Goal: Information Seeking & Learning: Check status

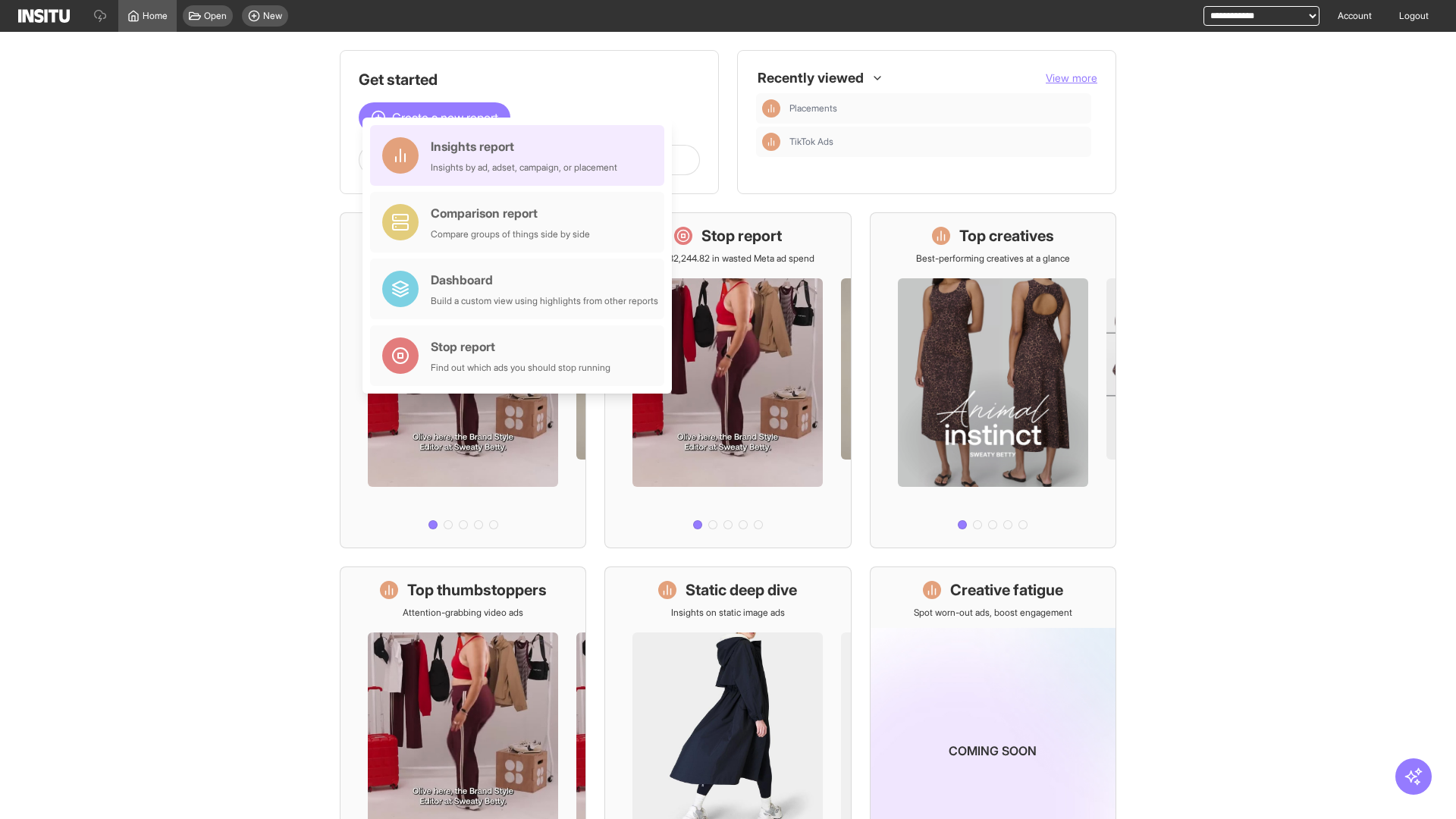
click at [521, 156] on div "Insights report Insights by ad, adset, campaign, or placement" at bounding box center [524, 155] width 186 height 36
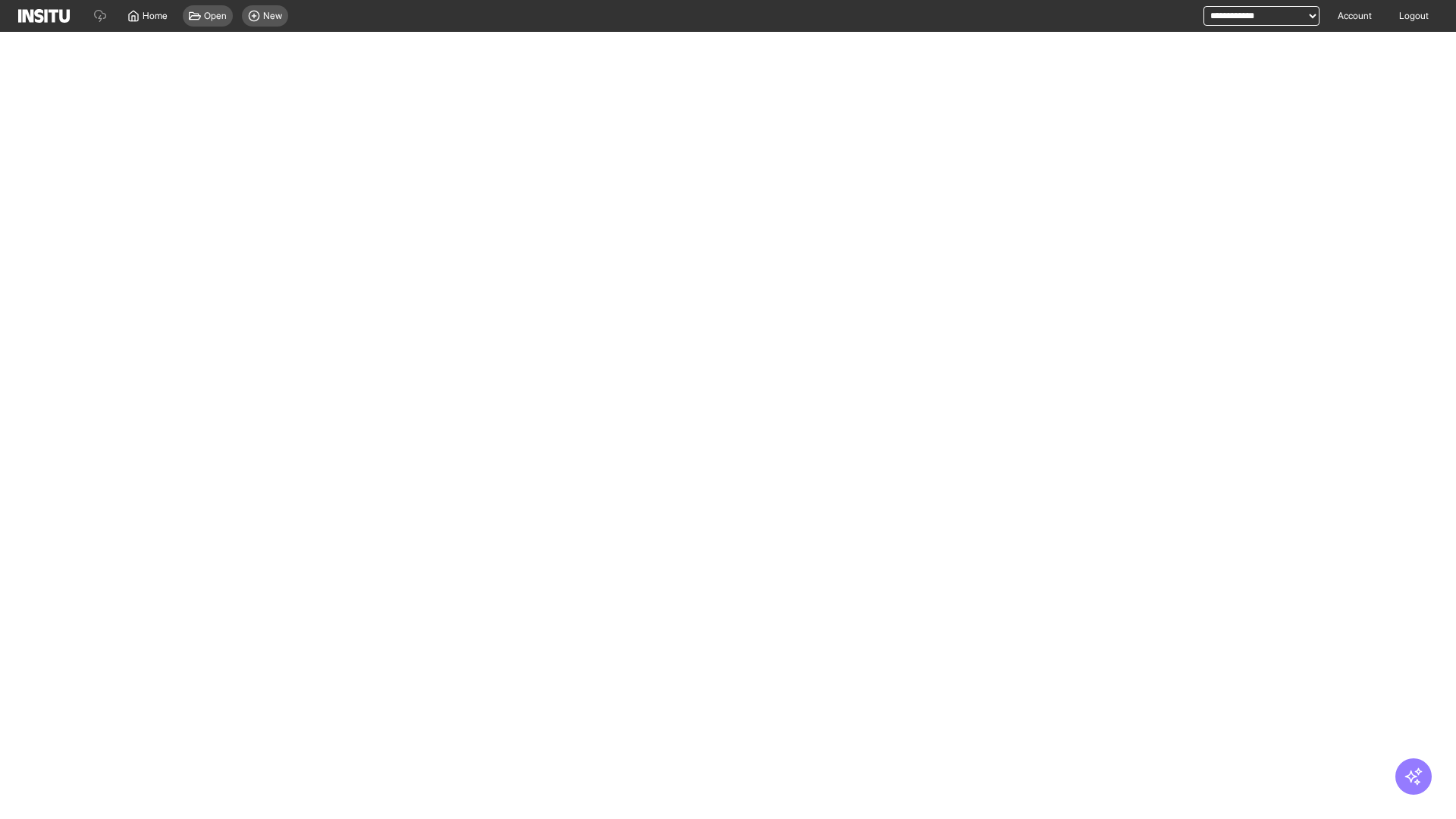
select select "**"
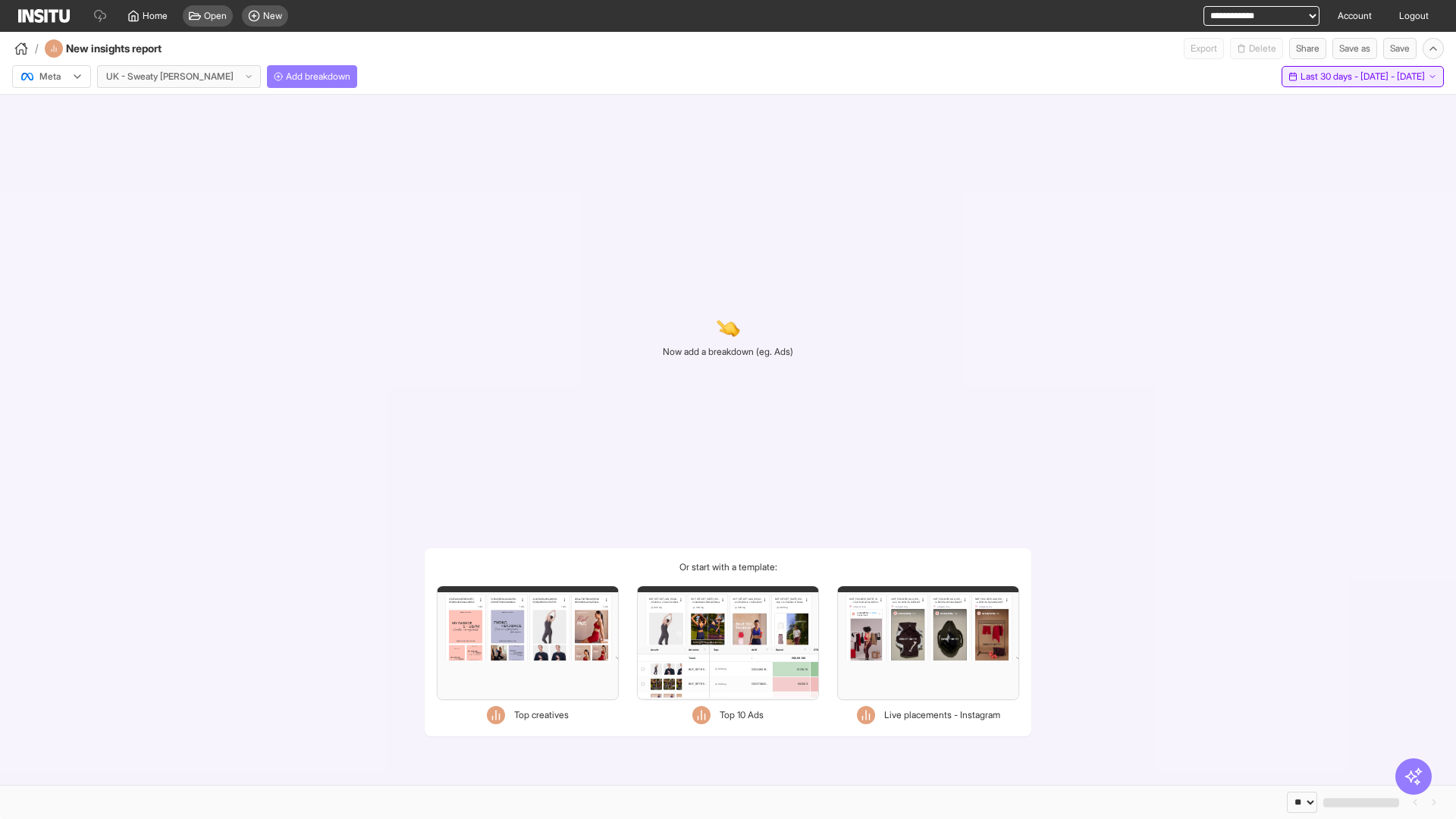
click at [1327, 76] on span "Last 30 days - [DATE] - [DATE]" at bounding box center [1362, 77] width 124 height 12
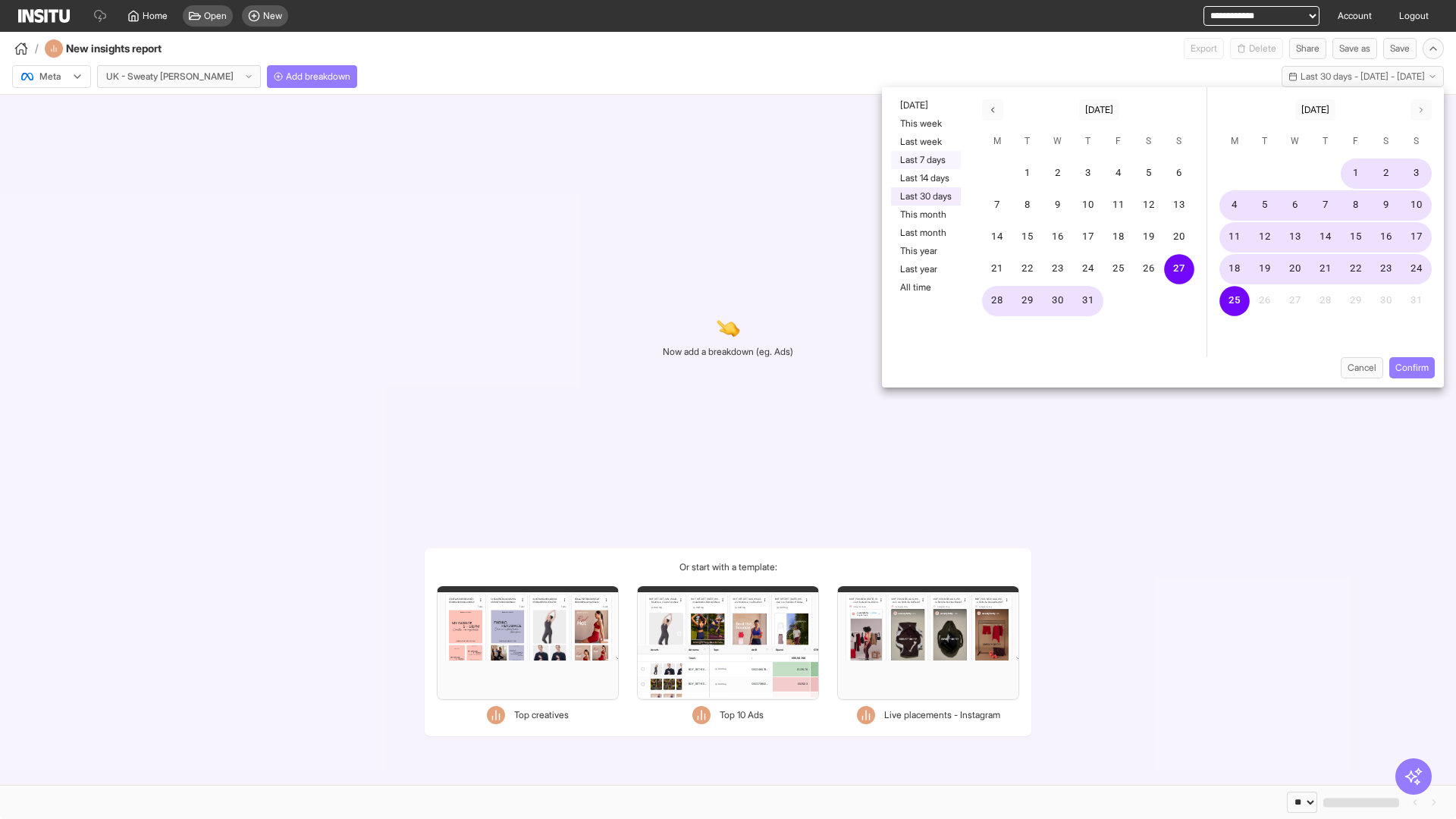
click at [924, 160] on button "Last 7 days" at bounding box center [926, 160] width 70 height 18
